Goal: Task Accomplishment & Management: Manage account settings

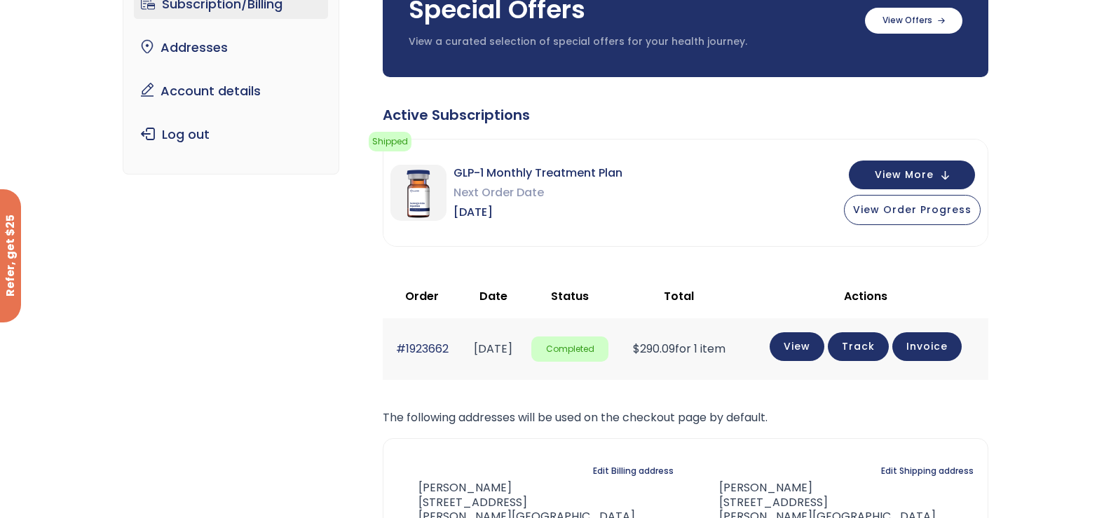
scroll to position [71, 0]
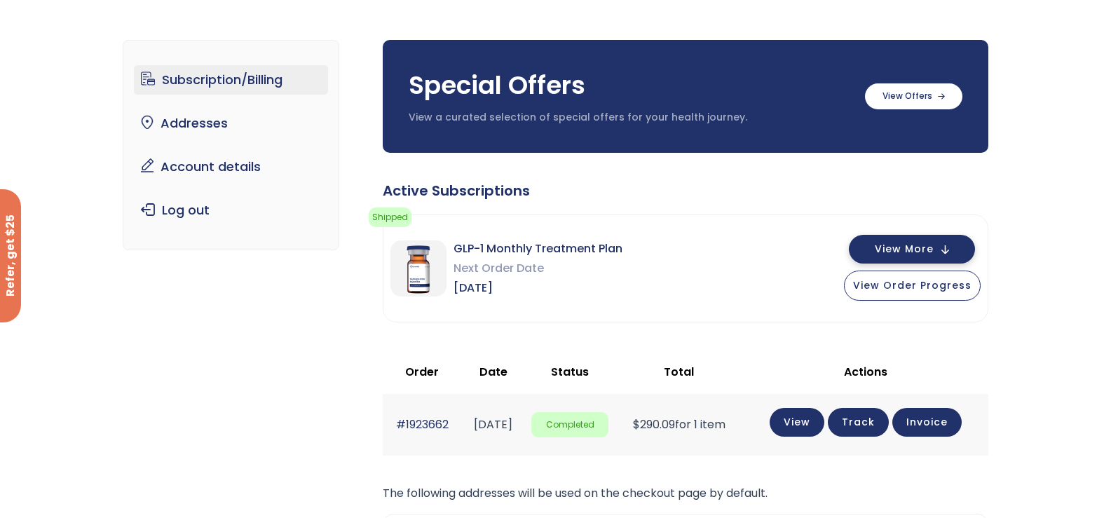
click at [933, 247] on span "View More" at bounding box center [904, 249] width 59 height 9
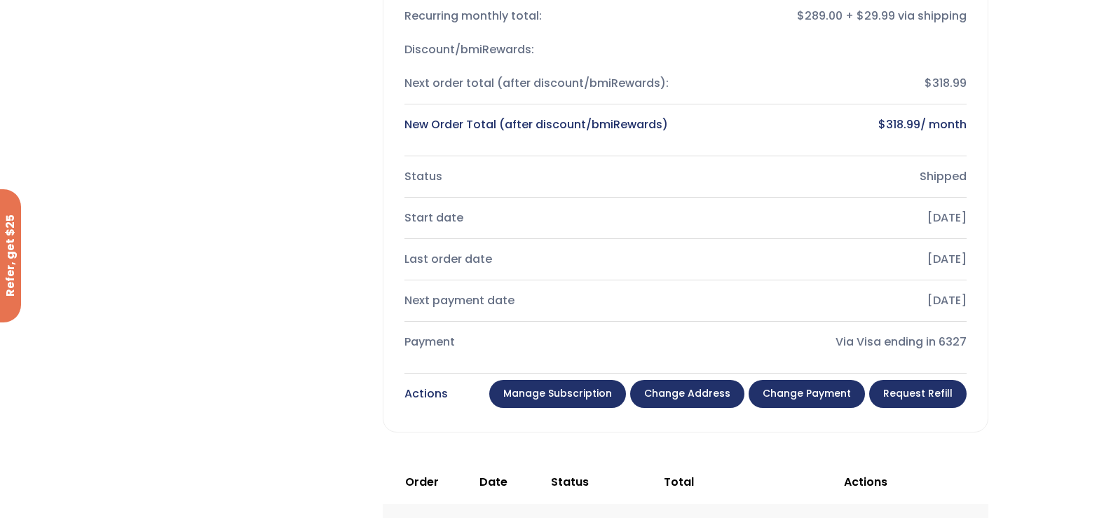
scroll to position [525, 0]
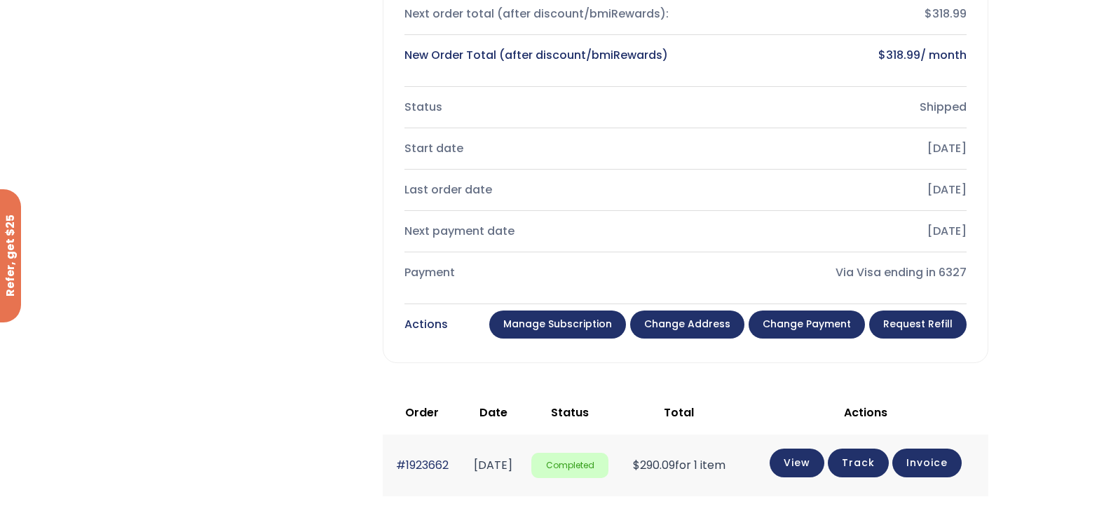
click at [556, 329] on link "Manage Subscription" at bounding box center [557, 325] width 137 height 28
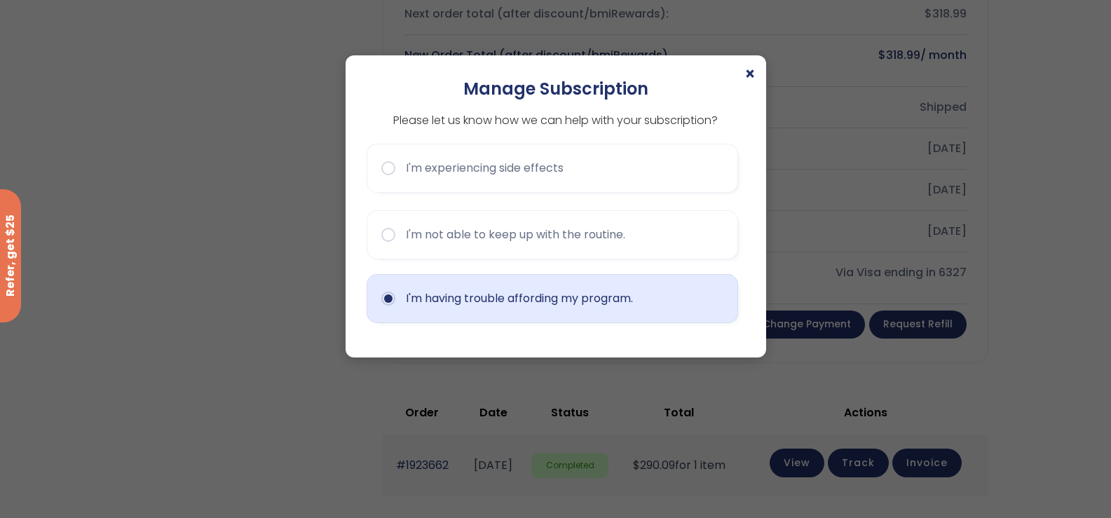
click at [384, 300] on button "I'm having trouble affording my program." at bounding box center [553, 298] width 372 height 49
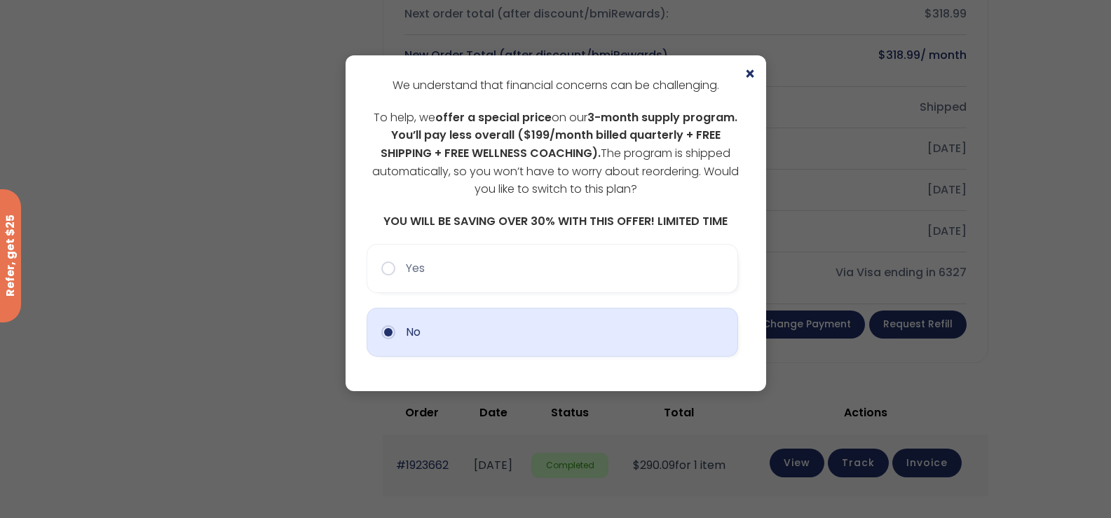
click at [388, 334] on button "No" at bounding box center [553, 332] width 372 height 49
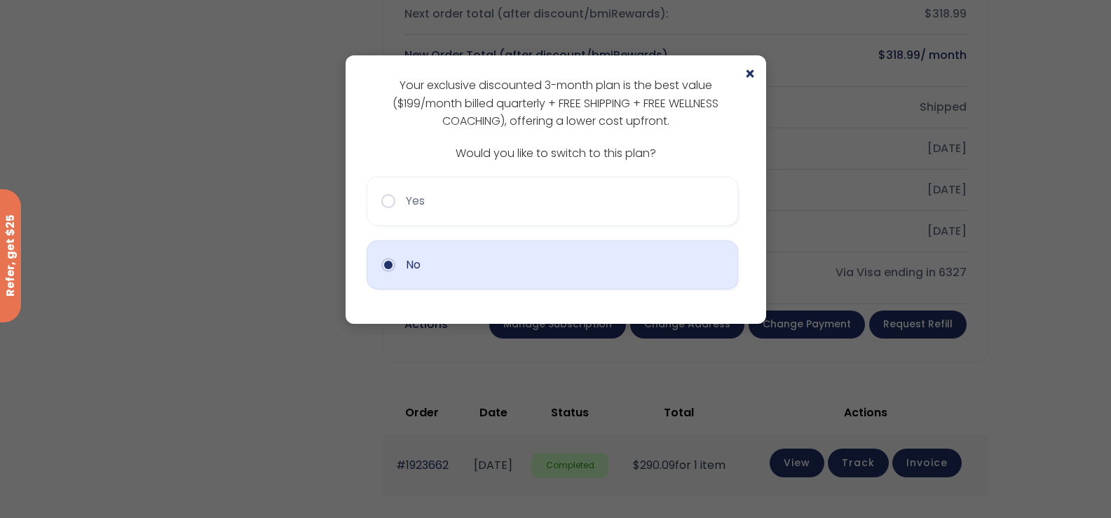
click at [387, 264] on button "No" at bounding box center [553, 264] width 372 height 49
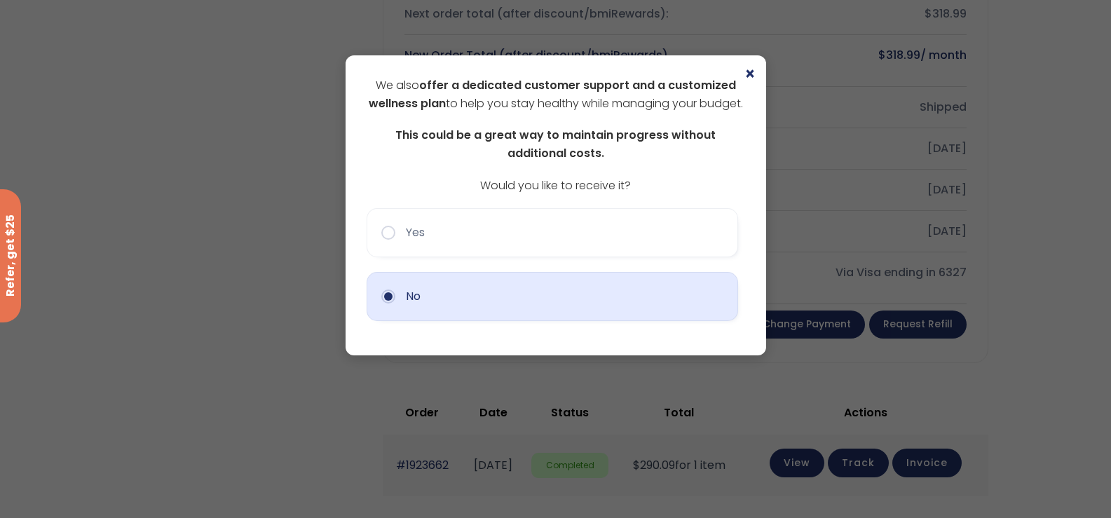
click at [392, 315] on button "No" at bounding box center [553, 296] width 372 height 49
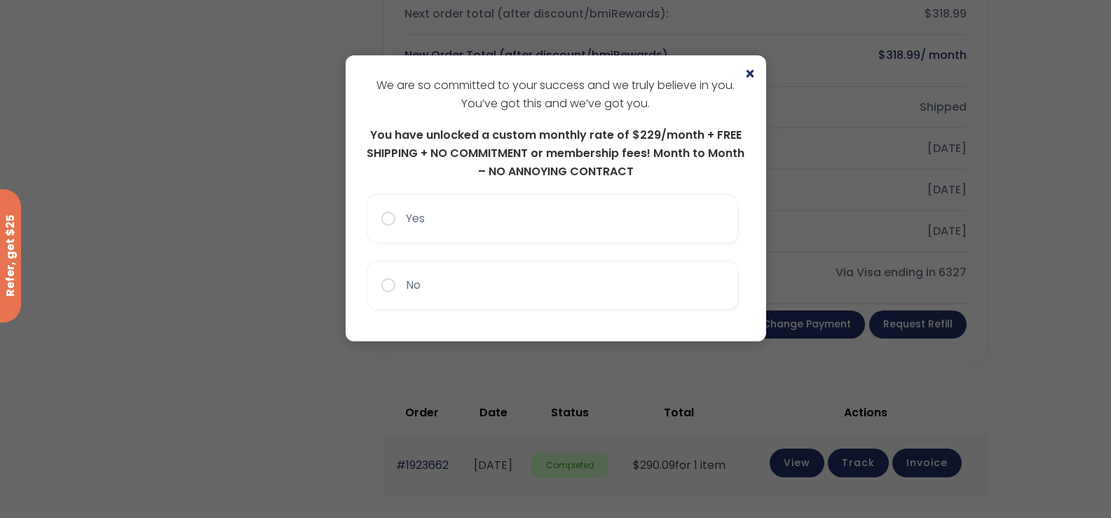
click at [390, 285] on button "No" at bounding box center [553, 285] width 372 height 49
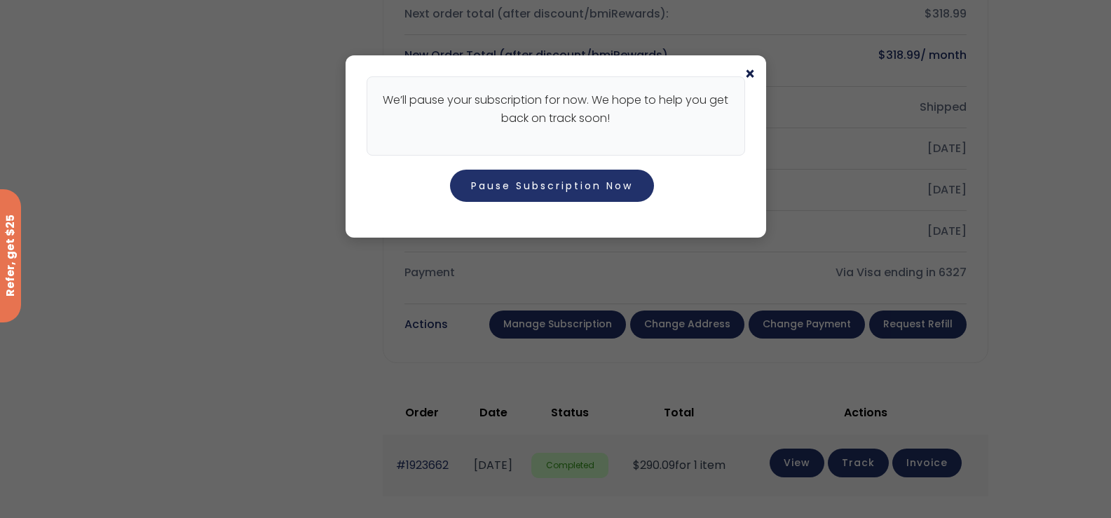
click at [748, 75] on span "×" at bounding box center [749, 74] width 11 height 17
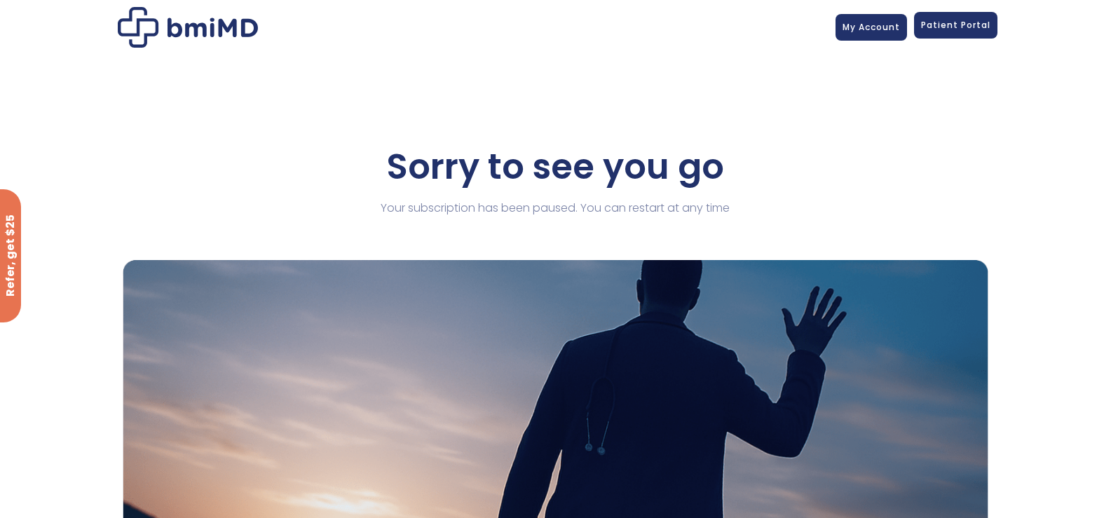
click at [943, 29] on span "Patient Portal" at bounding box center [955, 25] width 69 height 12
